Goal: Transaction & Acquisition: Purchase product/service

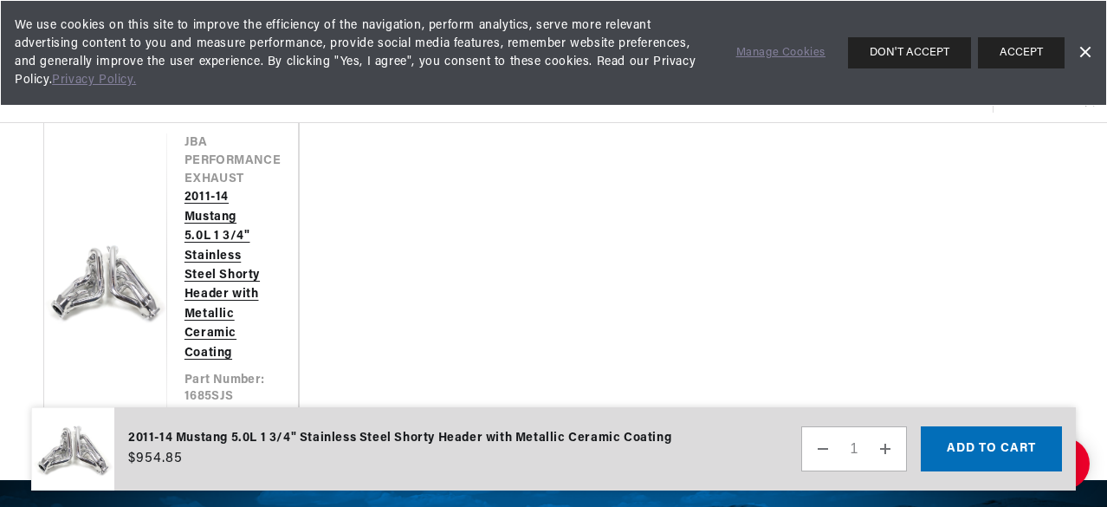
scroll to position [0, 646]
click at [185, 276] on link "2011-14 Mustang 5.0L 1 3/4" Stainless Steel Shorty Header with Metallic Ceramic…" at bounding box center [224, 275] width 79 height 175
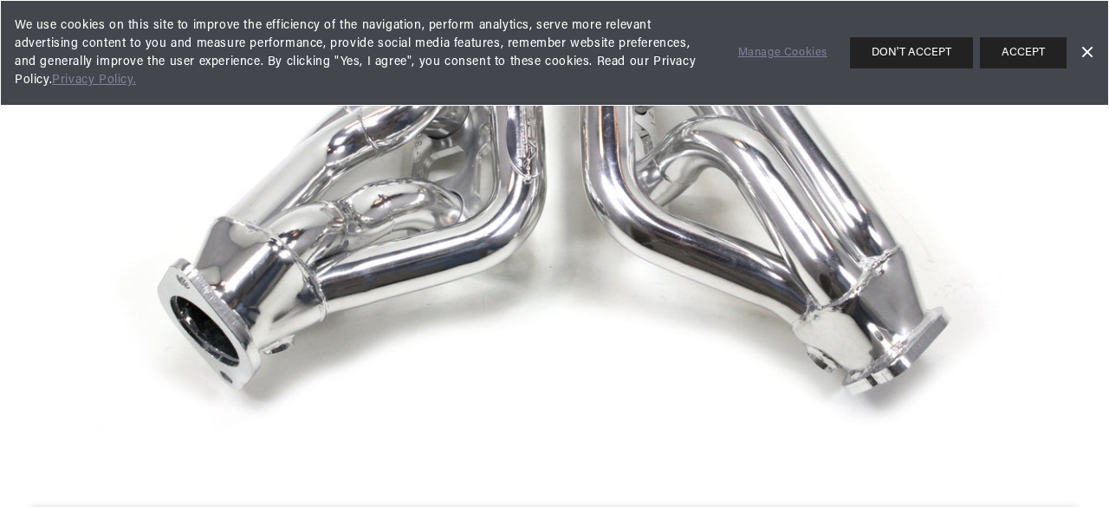
scroll to position [180, 0]
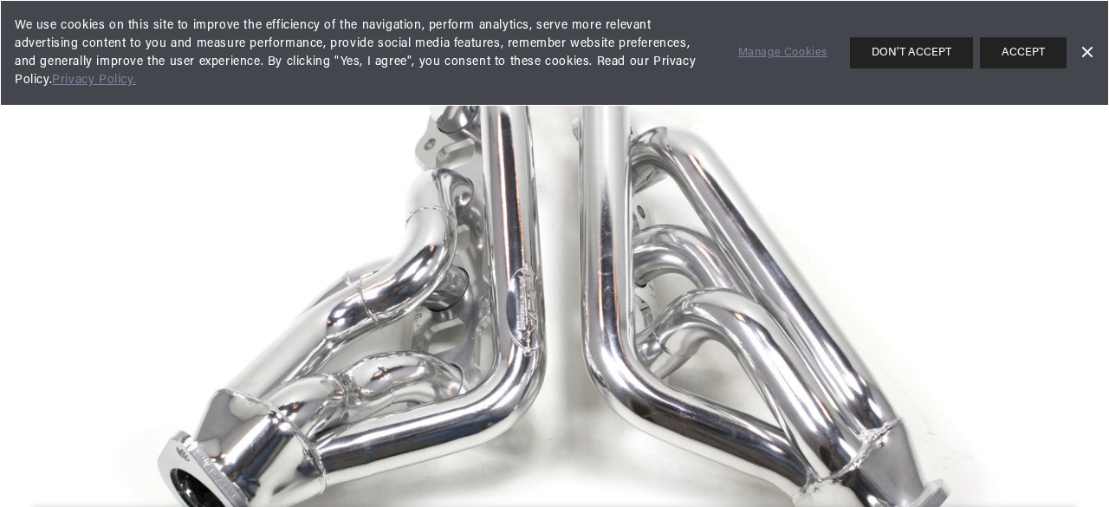
click at [237, 247] on img "Media gallery" at bounding box center [554, 296] width 918 height 918
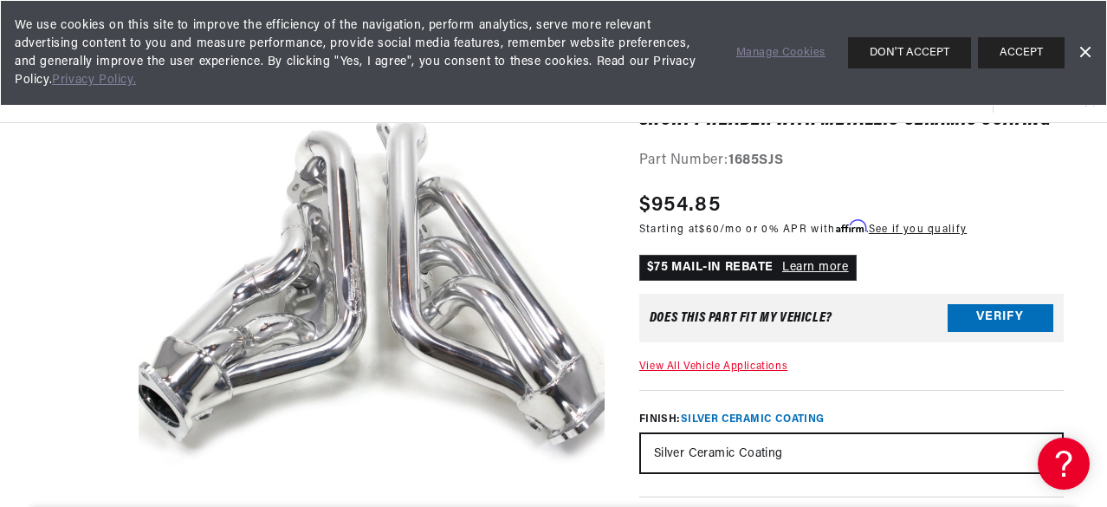
scroll to position [0, 234]
